Goal: Check status: Verify the current state of an ongoing process or item

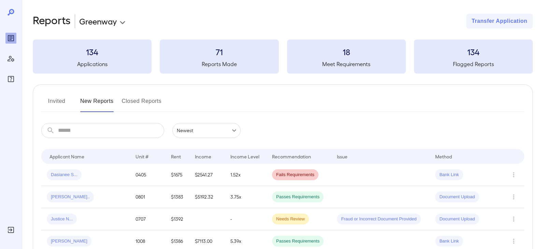
click at [65, 99] on button "Invited" at bounding box center [56, 104] width 31 height 16
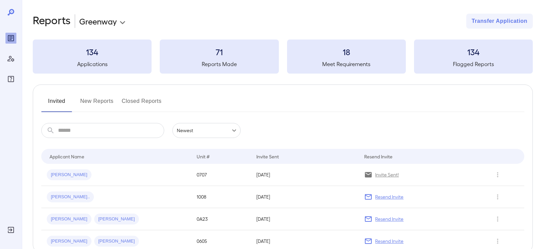
click at [96, 103] on button "New Reports" at bounding box center [96, 104] width 33 height 16
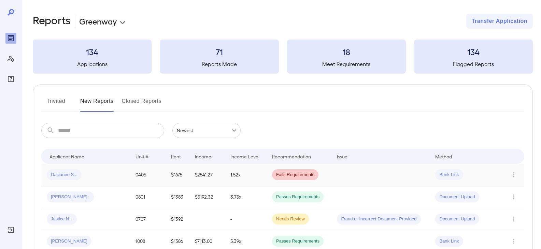
click at [99, 174] on div "Dasianee S..." at bounding box center [86, 175] width 78 height 11
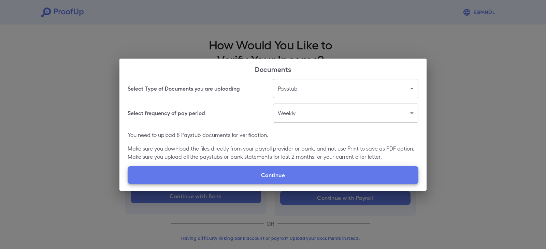
scroll to position [11, 0]
